Goal: Register for event/course

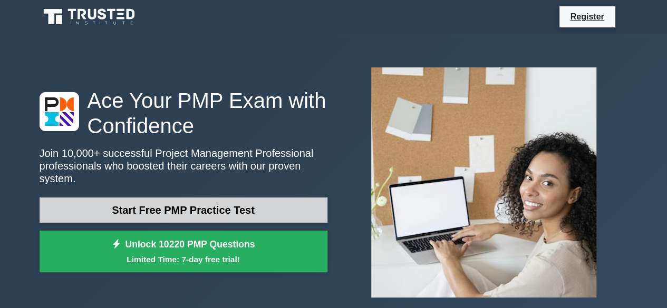
click at [265, 202] on link "Start Free PMP Practice Test" at bounding box center [184, 210] width 288 height 25
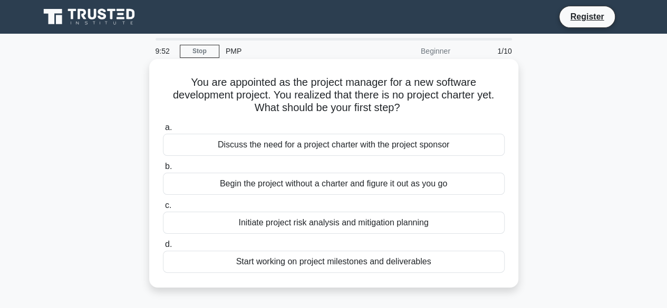
click at [256, 149] on div "Discuss the need for a project charter with the project sponsor" at bounding box center [334, 145] width 342 height 22
click at [163, 131] on input "a. Discuss the need for a project charter with the project sponsor" at bounding box center [163, 127] width 0 height 7
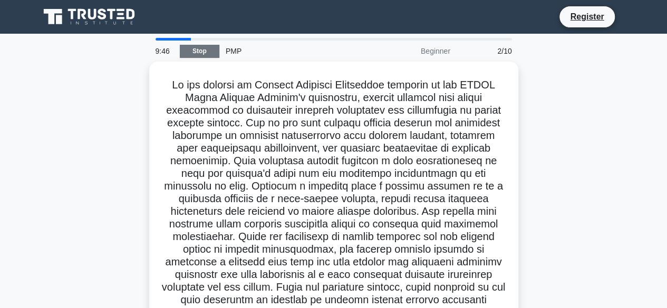
click at [190, 52] on link "Stop" at bounding box center [200, 51] width 40 height 13
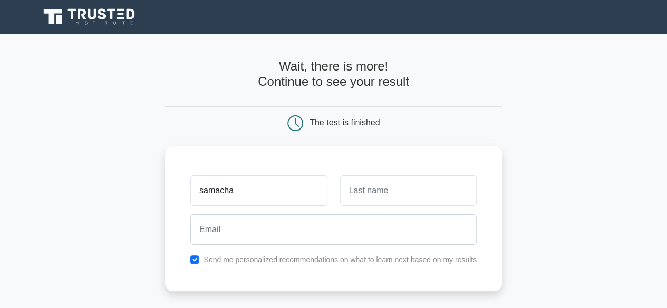
type input "samacha"
click at [346, 192] on input "text" at bounding box center [408, 191] width 137 height 31
